Goal: Entertainment & Leisure: Browse casually

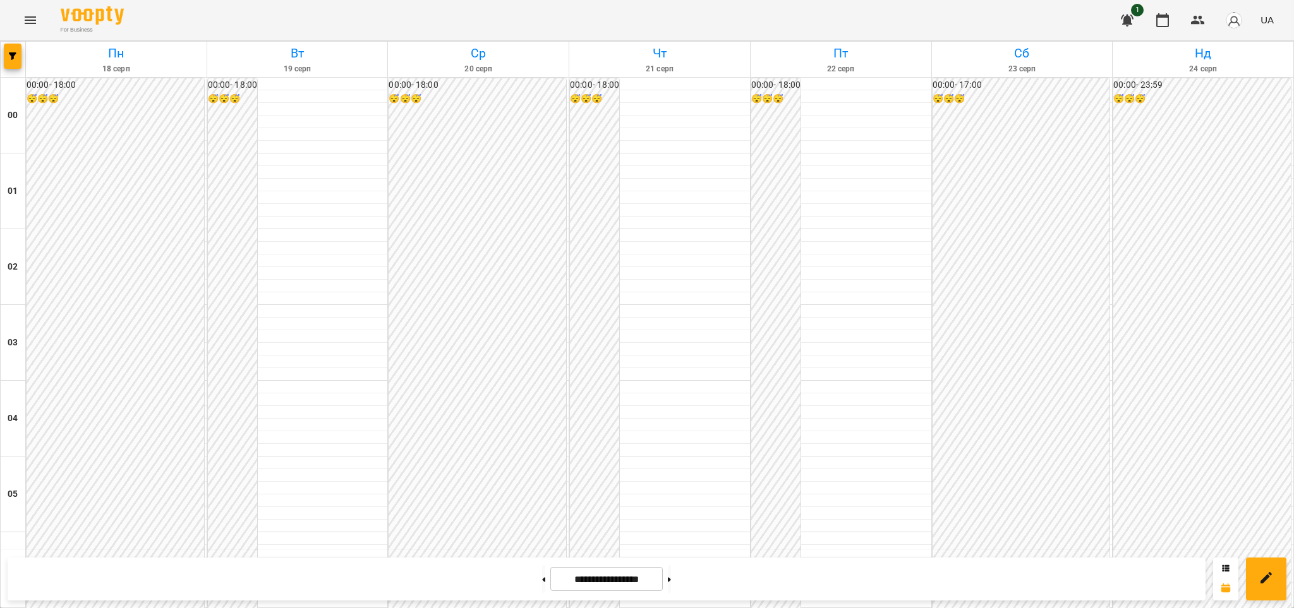
scroll to position [1213, 0]
drag, startPoint x: 1044, startPoint y: 4, endPoint x: 589, endPoint y: 15, distance: 454.9
click at [589, 15] on div "For Business 1 UA" at bounding box center [647, 20] width 1294 height 40
click at [28, 17] on icon "Menu" at bounding box center [30, 20] width 11 height 8
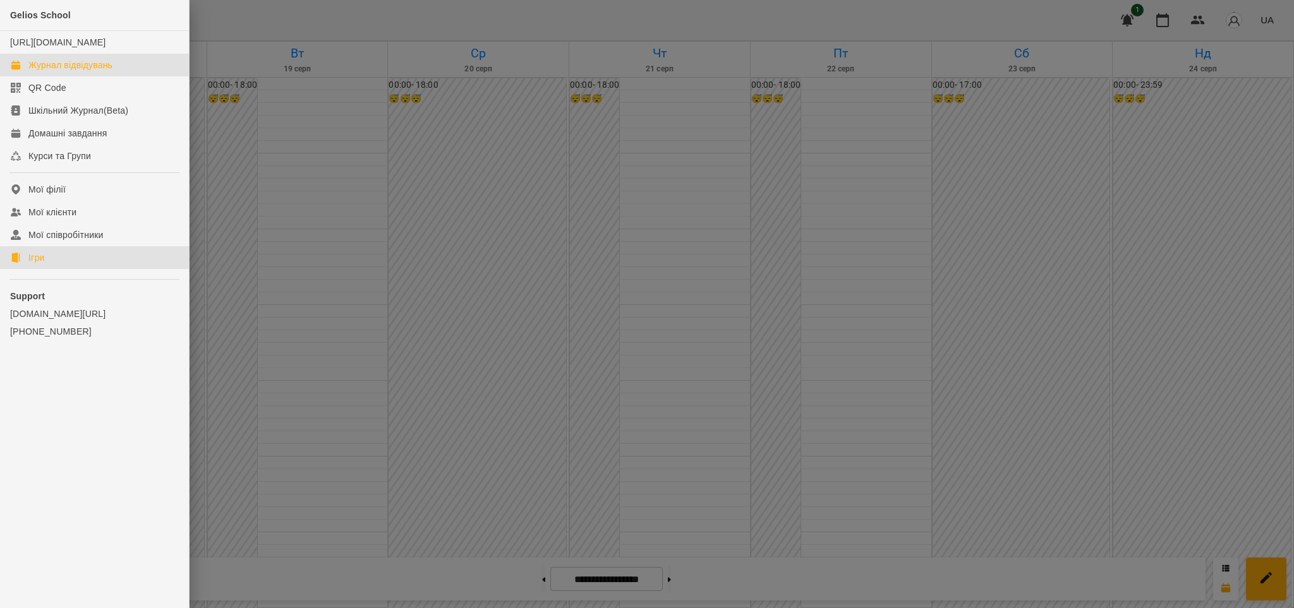
click at [30, 262] on div "Ігри" at bounding box center [36, 257] width 16 height 13
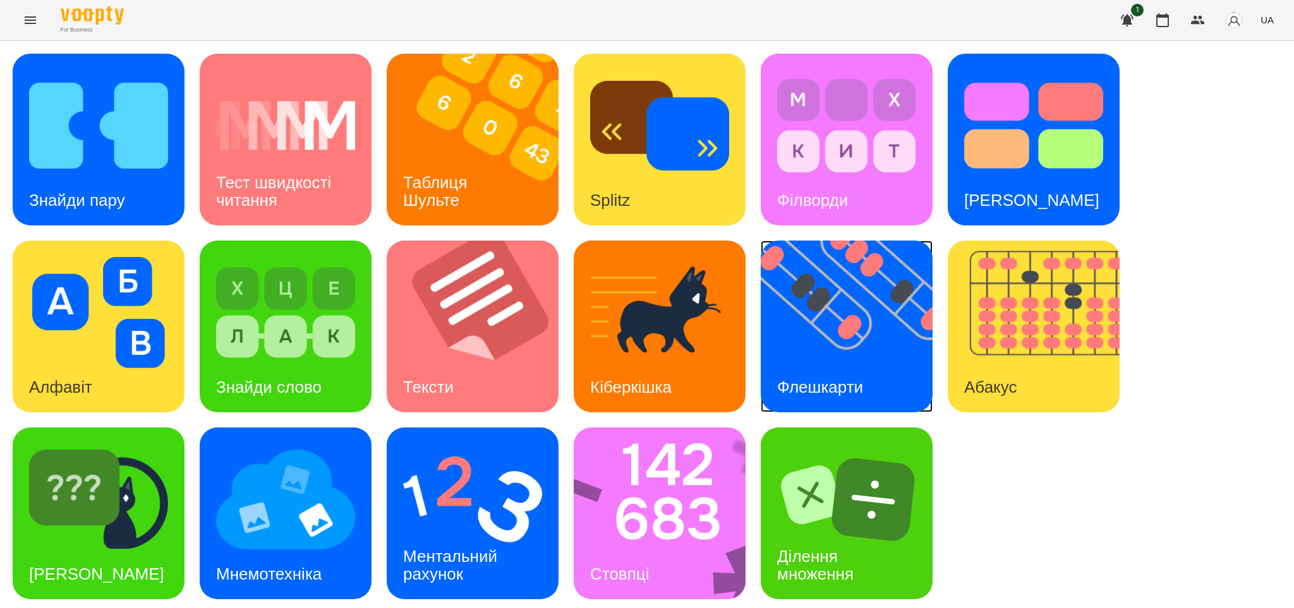
click at [820, 357] on img at bounding box center [854, 327] width 188 height 172
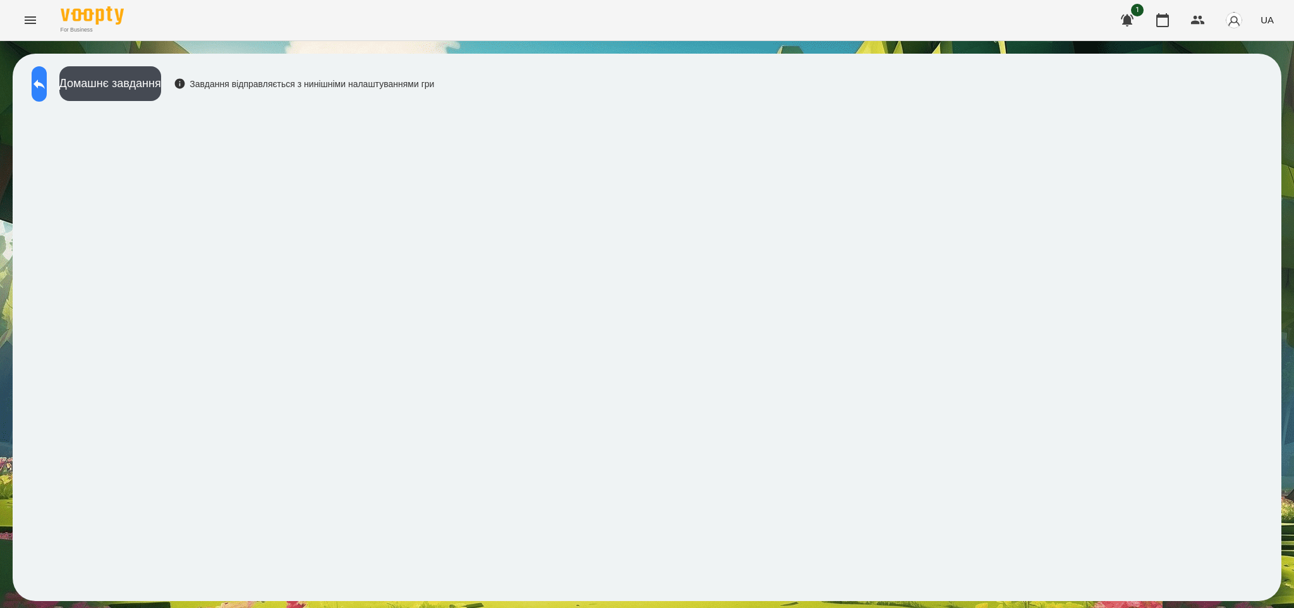
click at [47, 86] on icon at bounding box center [39, 83] width 15 height 15
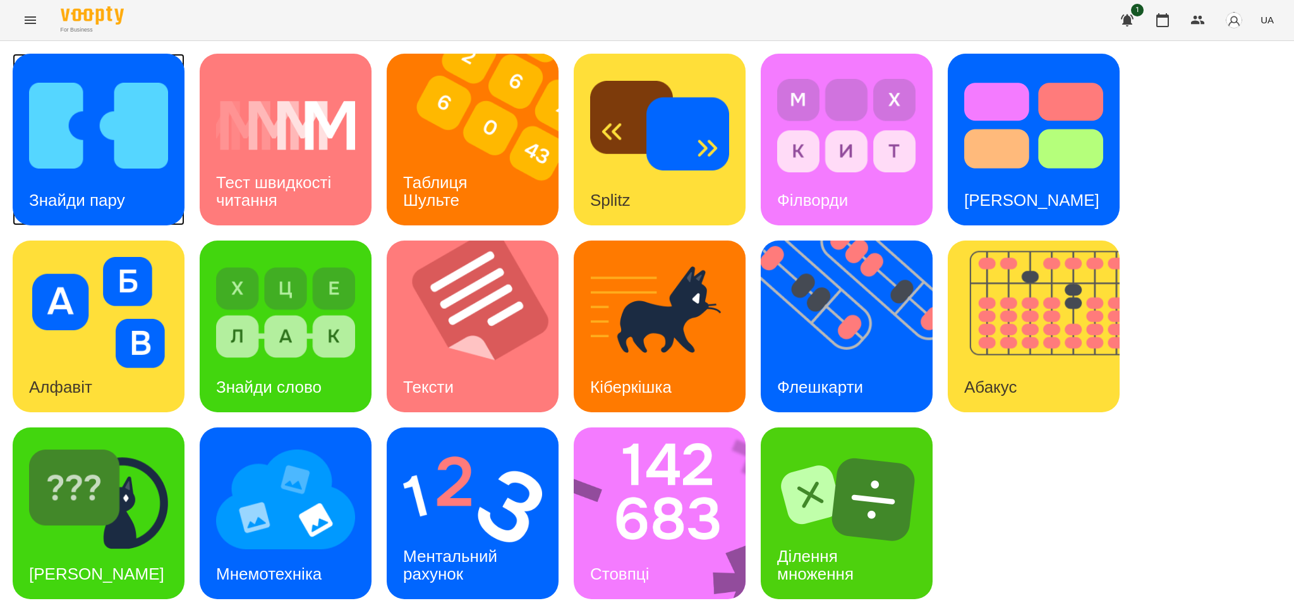
click at [96, 176] on div "Знайди пару" at bounding box center [77, 201] width 129 height 50
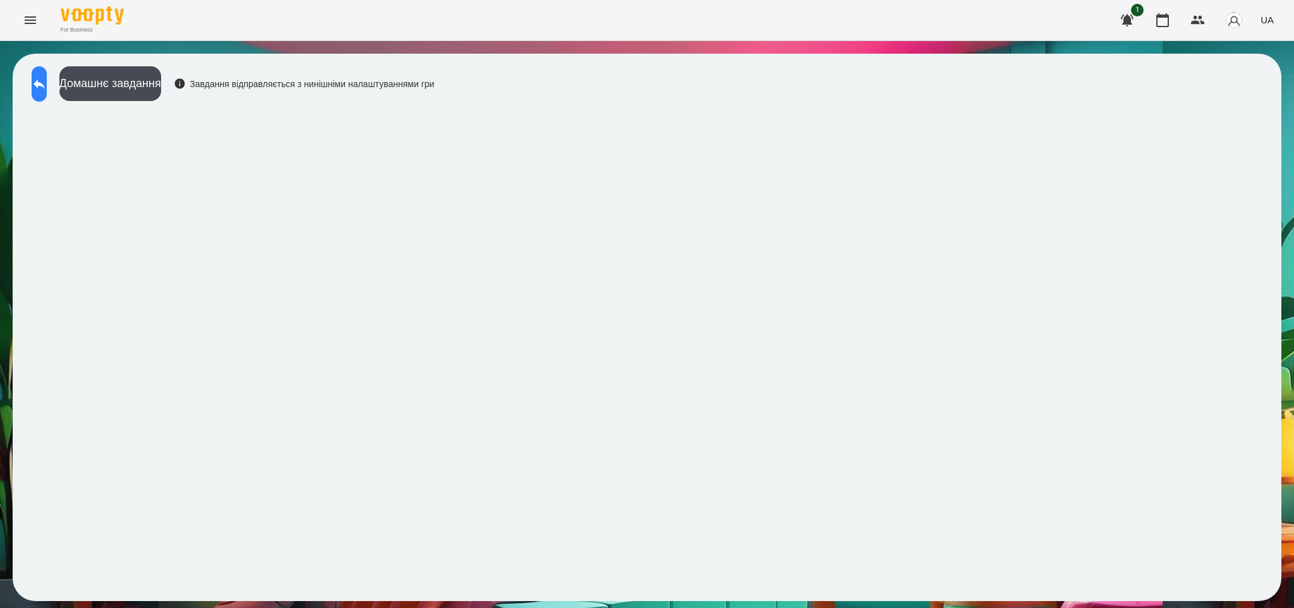
click at [47, 87] on icon at bounding box center [39, 83] width 15 height 15
